Goal: Information Seeking & Learning: Learn about a topic

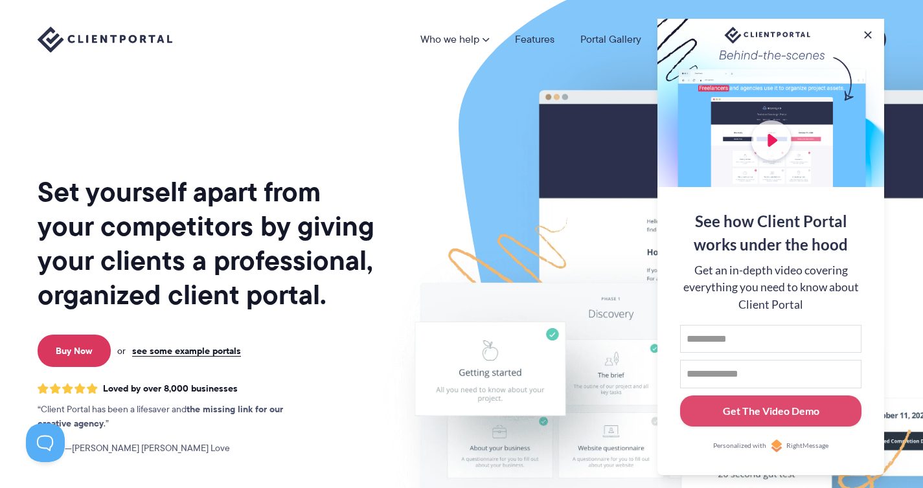
click at [769, 38] on div at bounding box center [770, 103] width 227 height 168
click at [868, 28] on button at bounding box center [868, 35] width 16 height 16
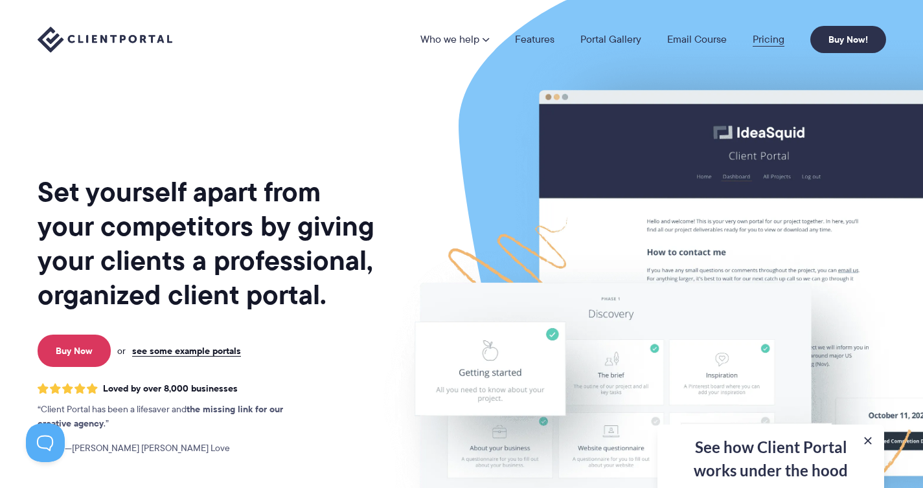
click at [769, 38] on link "Pricing" at bounding box center [769, 39] width 32 height 10
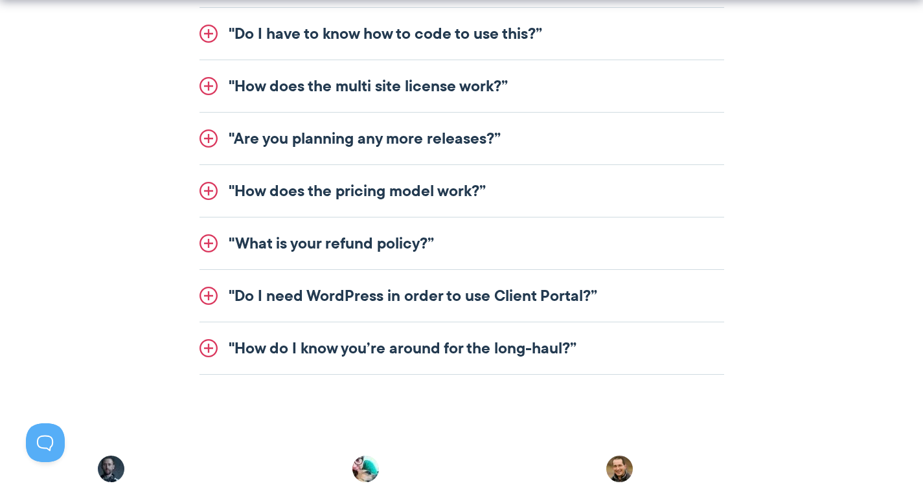
scroll to position [1742, 0]
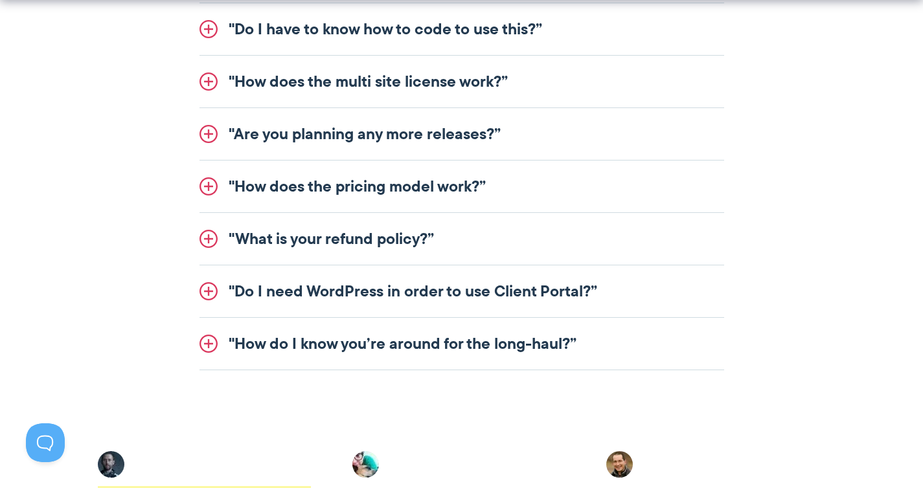
click at [209, 289] on link ""Do I need WordPress in order to use Client Portal?”" at bounding box center [462, 292] width 525 height 52
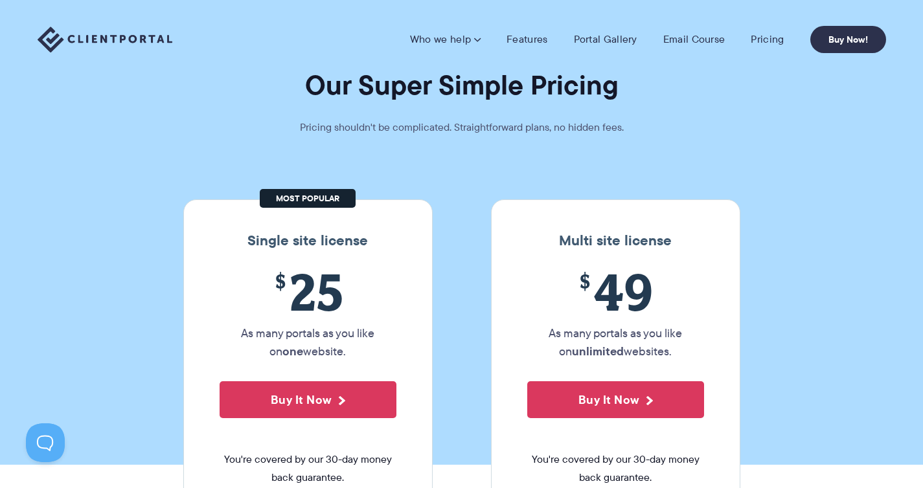
scroll to position [0, 0]
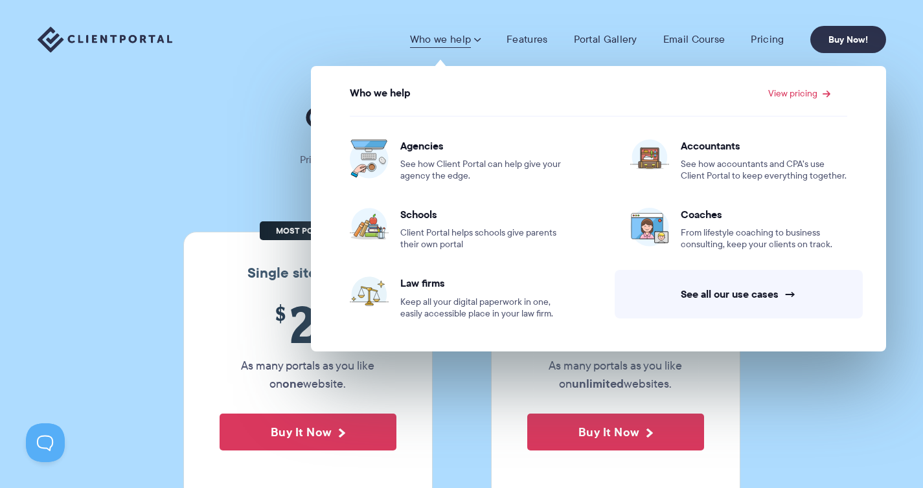
click at [460, 41] on link "Who we help" at bounding box center [445, 39] width 71 height 13
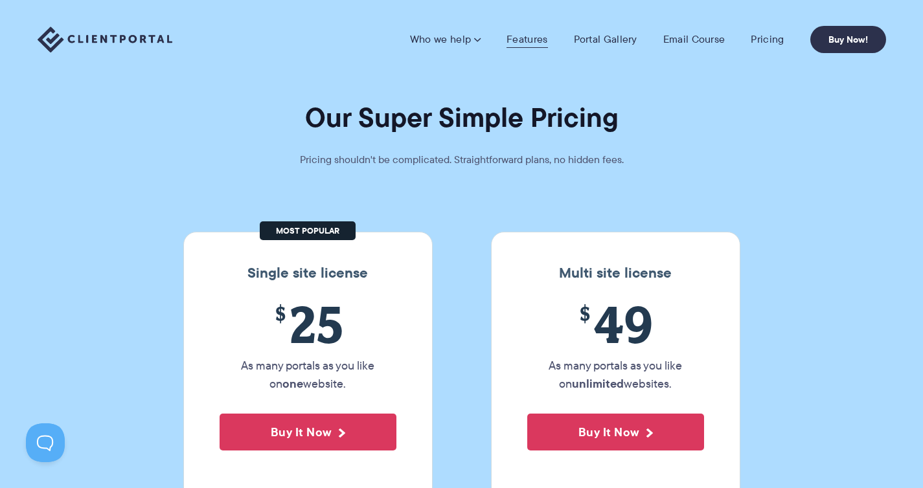
click at [528, 40] on link "Features" at bounding box center [527, 39] width 41 height 13
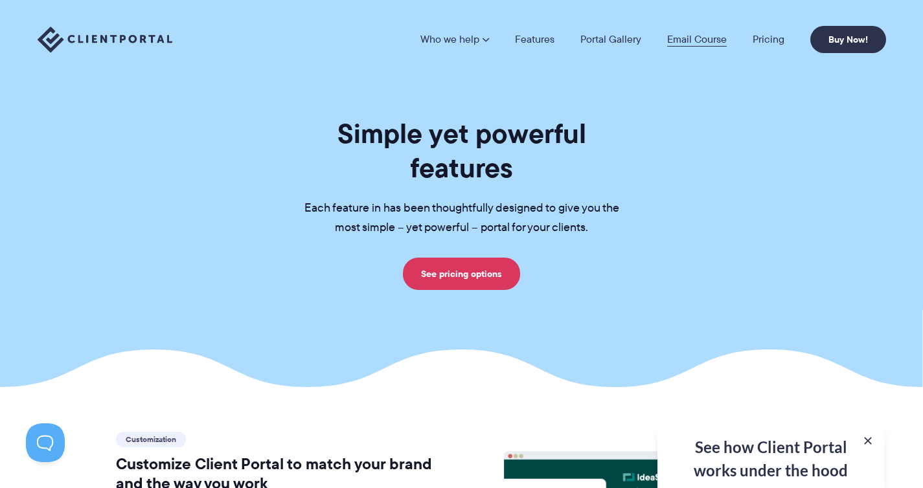
click at [685, 39] on link "Email Course" at bounding box center [697, 39] width 60 height 10
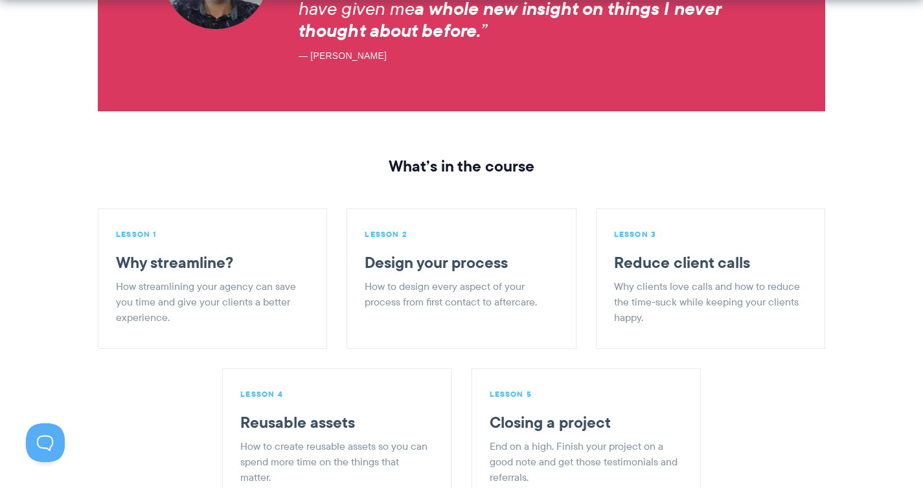
scroll to position [1502, 0]
